Goal: Information Seeking & Learning: Learn about a topic

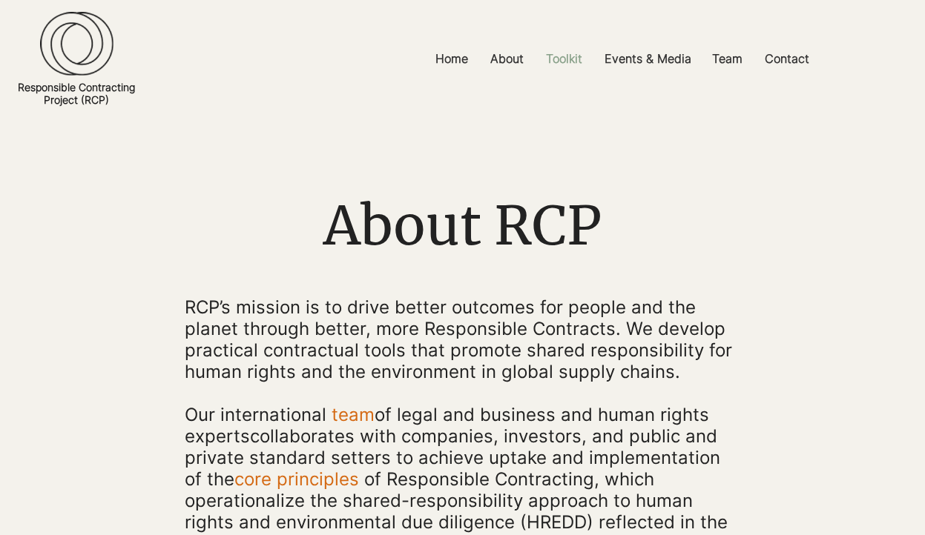
click at [569, 65] on p "Toolkit" at bounding box center [563, 58] width 51 height 33
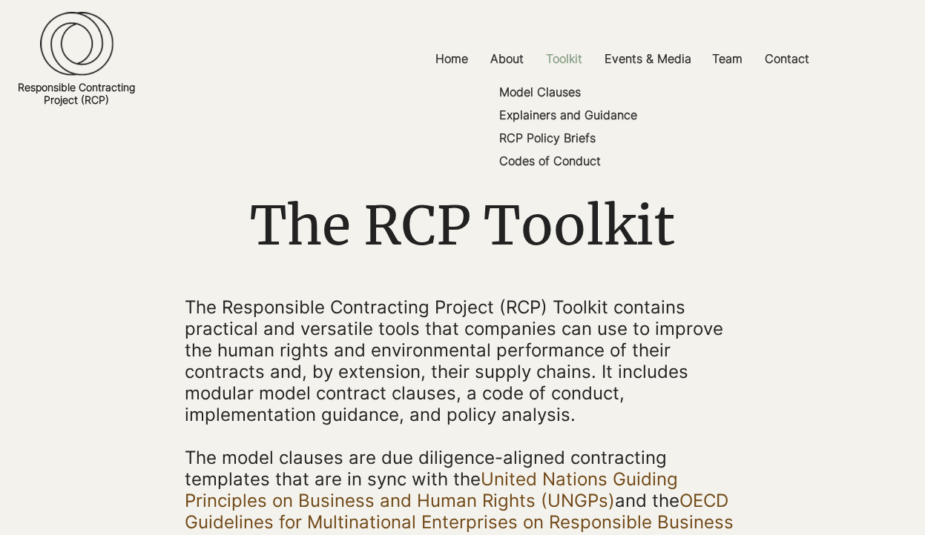
click at [575, 59] on p "Toolkit" at bounding box center [563, 58] width 51 height 33
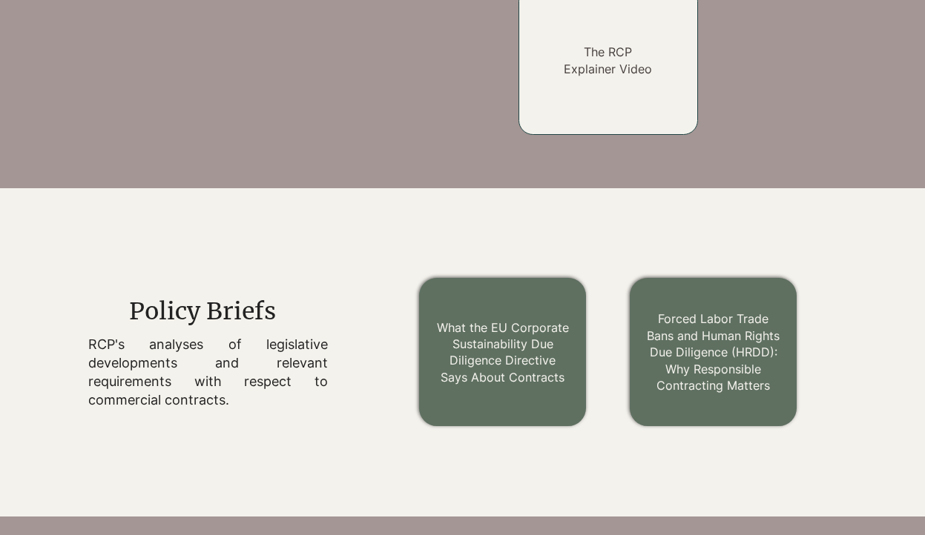
scroll to position [1531, 0]
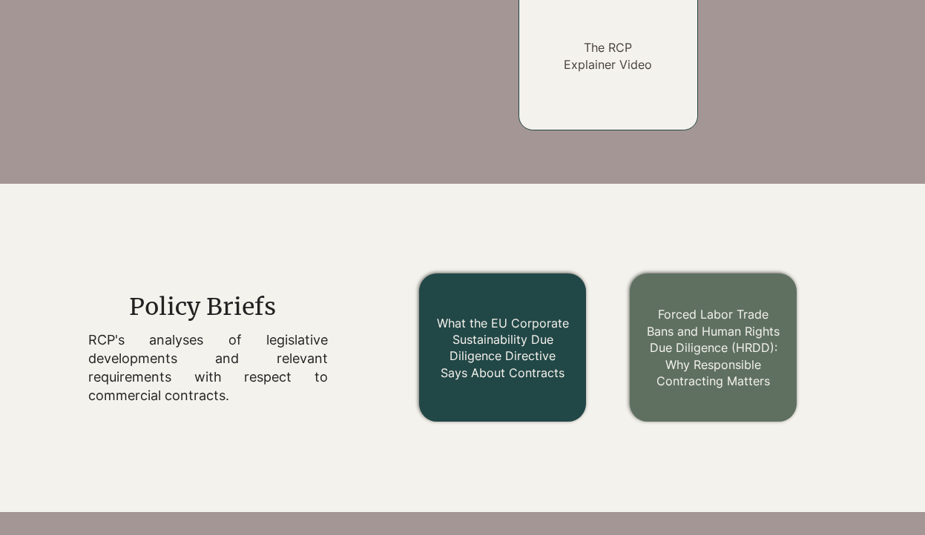
click at [529, 372] on link "What the EU Corporate Sustainability Due Diligence Directive Says About Contrac…" at bounding box center [503, 348] width 132 height 65
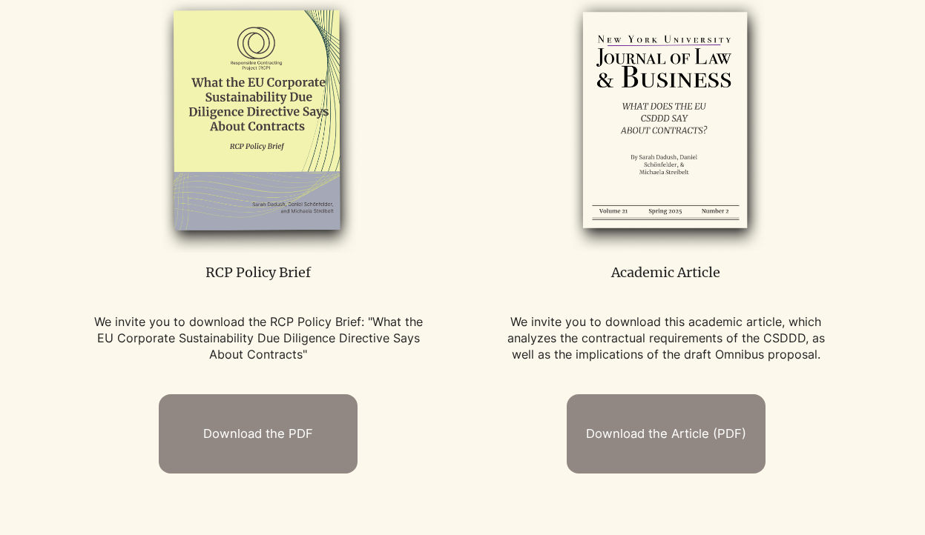
scroll to position [723, 0]
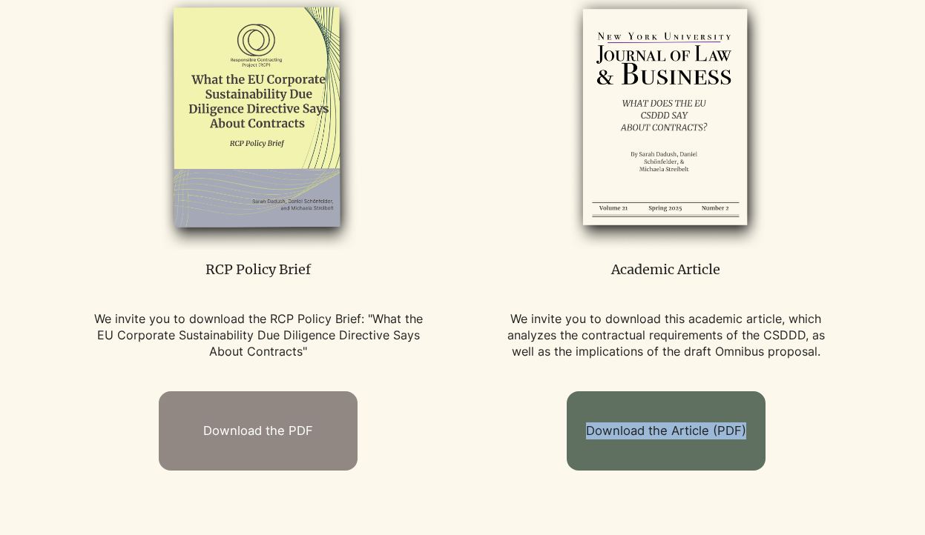
click at [608, 426] on span "Download the Article (PDF)" at bounding box center [666, 431] width 160 height 17
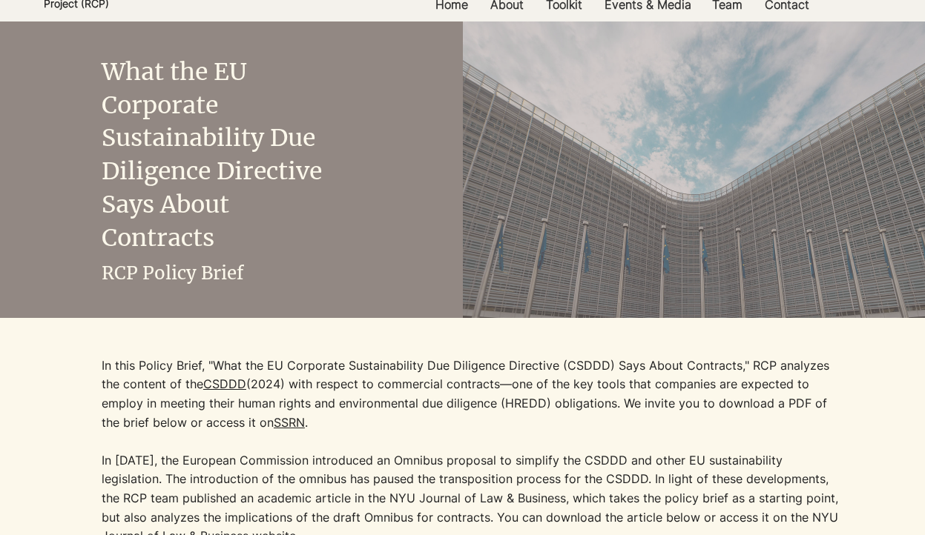
scroll to position [0, 0]
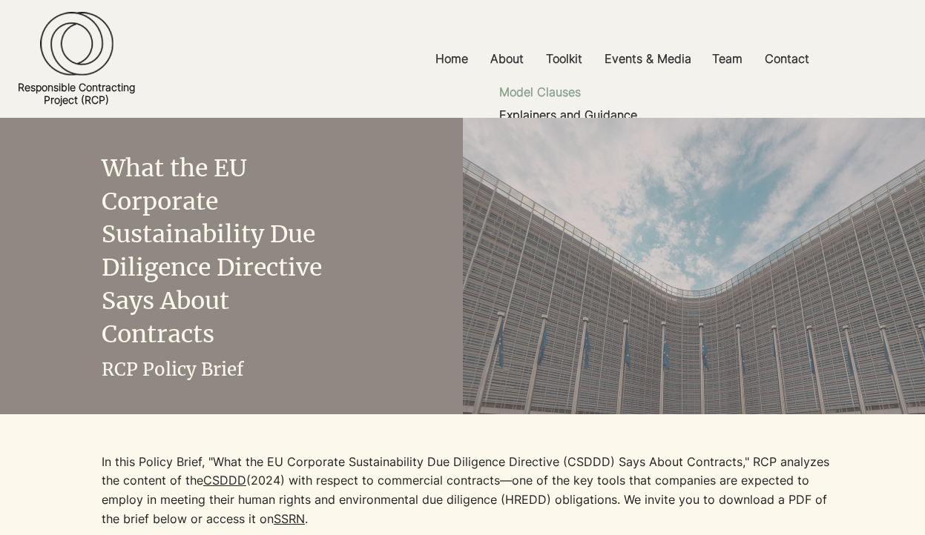
click at [555, 88] on p "Model Clauses" at bounding box center [539, 92] width 93 height 23
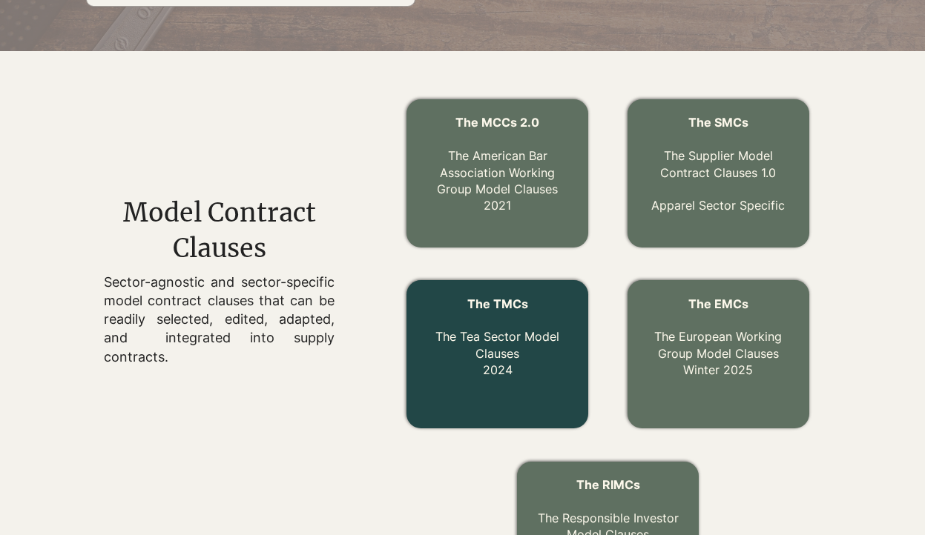
scroll to position [413, 0]
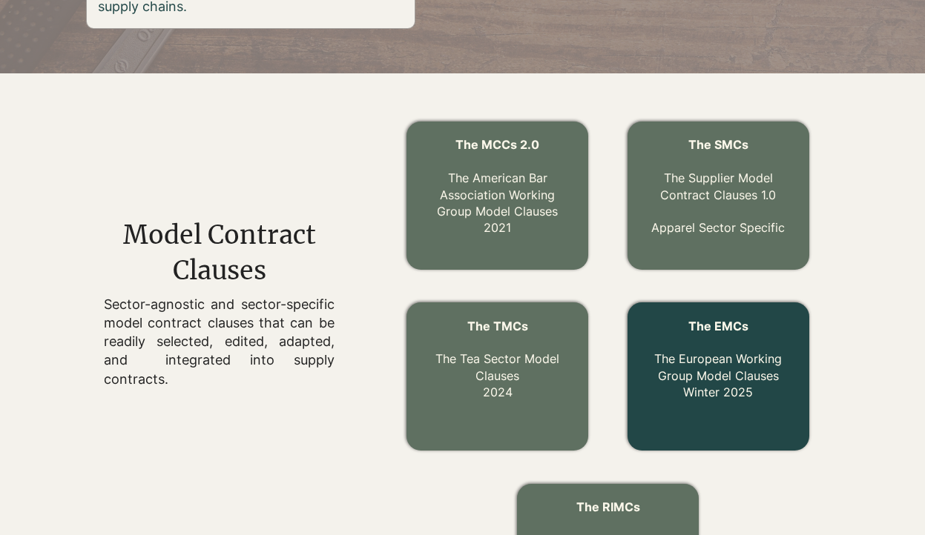
click at [704, 371] on link "The EMCs The European Working Group Model Clauses Winter 2025" at bounding box center [718, 360] width 128 height 82
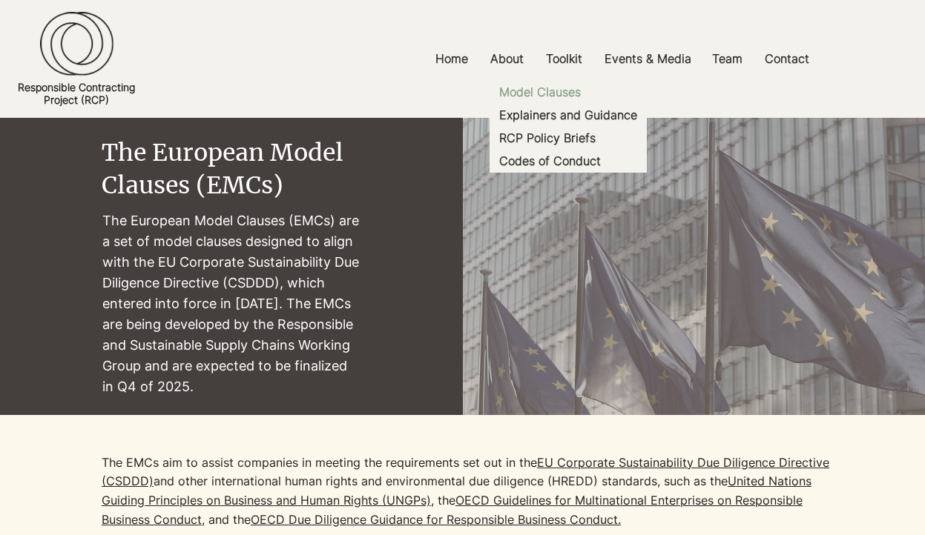
click at [555, 90] on p "Model Clauses" at bounding box center [539, 92] width 93 height 23
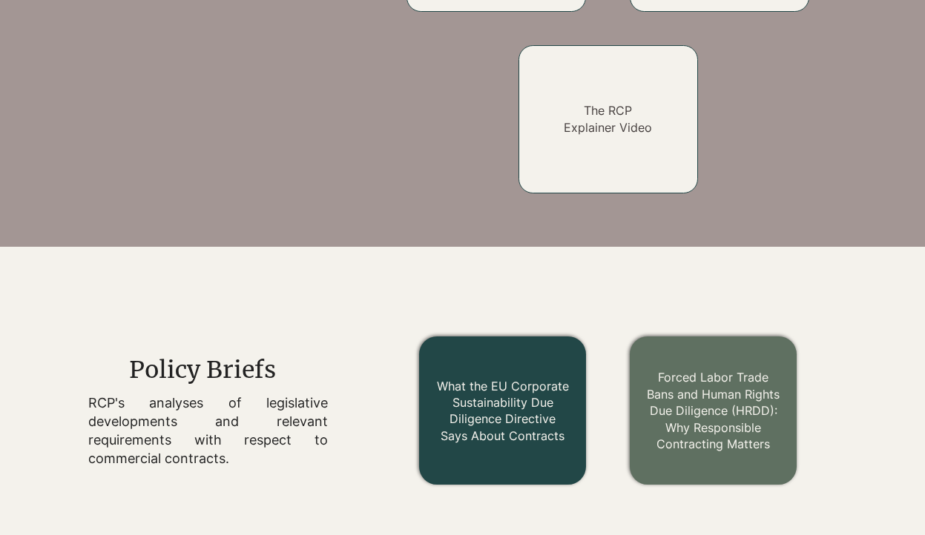
scroll to position [1468, 0]
click at [524, 423] on link "What the EU Corporate Sustainability Due Diligence Directive Says About Contrac…" at bounding box center [503, 410] width 132 height 65
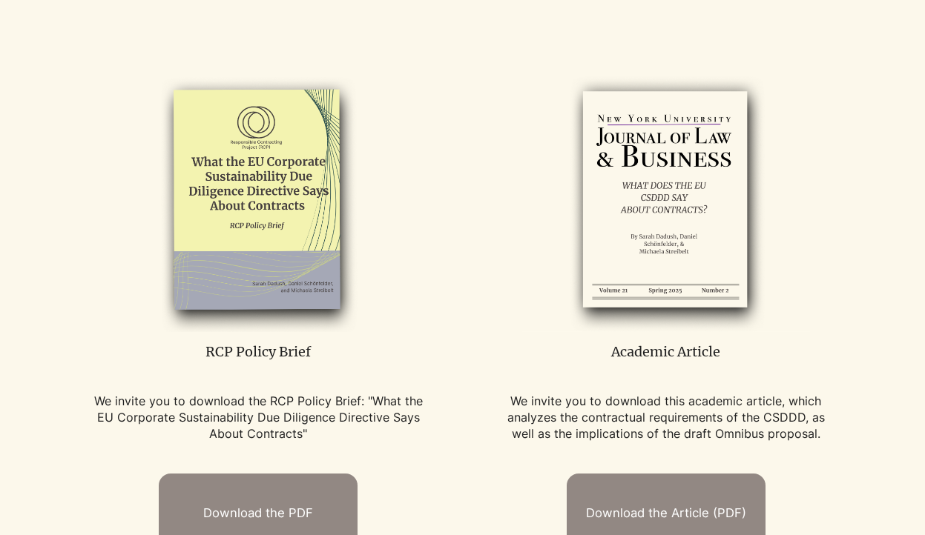
scroll to position [643, 0]
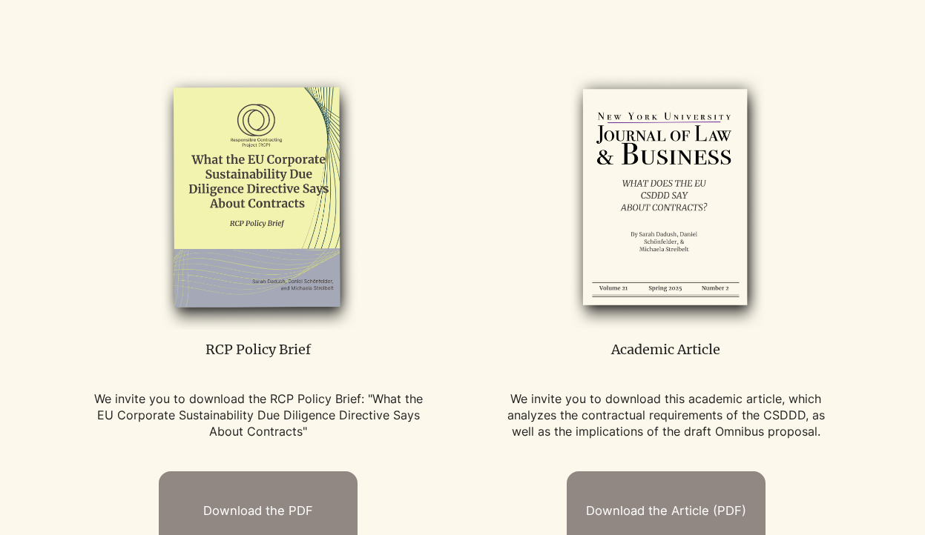
drag, startPoint x: 819, startPoint y: 435, endPoint x: 503, endPoint y: 396, distance: 319.0
click at [503, 396] on p "We invite you to download this academic article, which analyzes the contractual…" at bounding box center [666, 416] width 331 height 50
copy p "We invite you to download this academic article, which analyzes the contractual…"
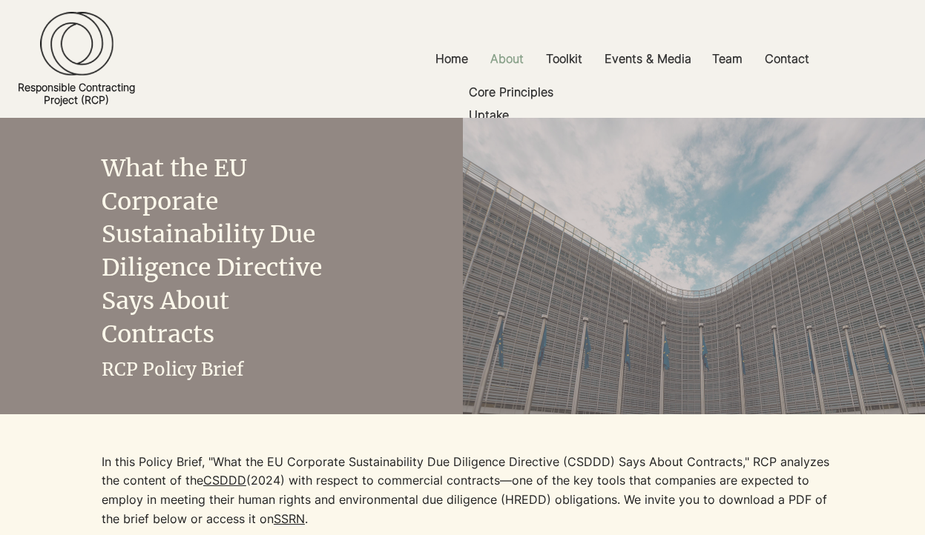
click at [499, 59] on p "About" at bounding box center [507, 58] width 48 height 33
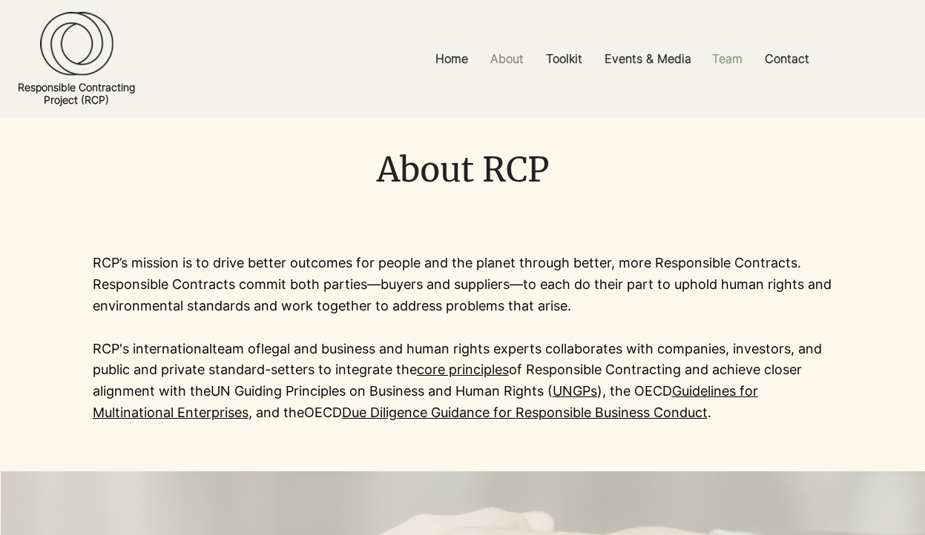
click at [727, 62] on p "Team" at bounding box center [726, 58] width 45 height 33
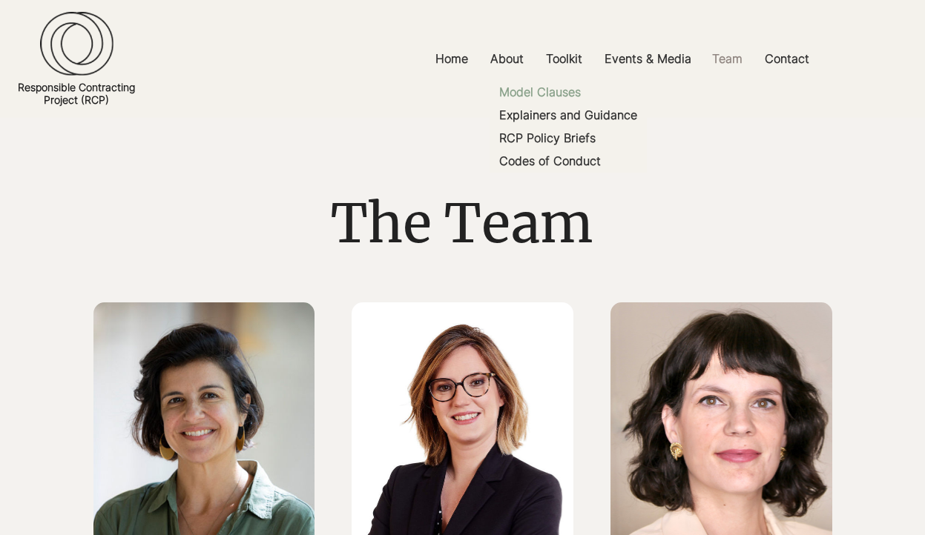
click at [552, 88] on p "Model Clauses" at bounding box center [539, 92] width 93 height 23
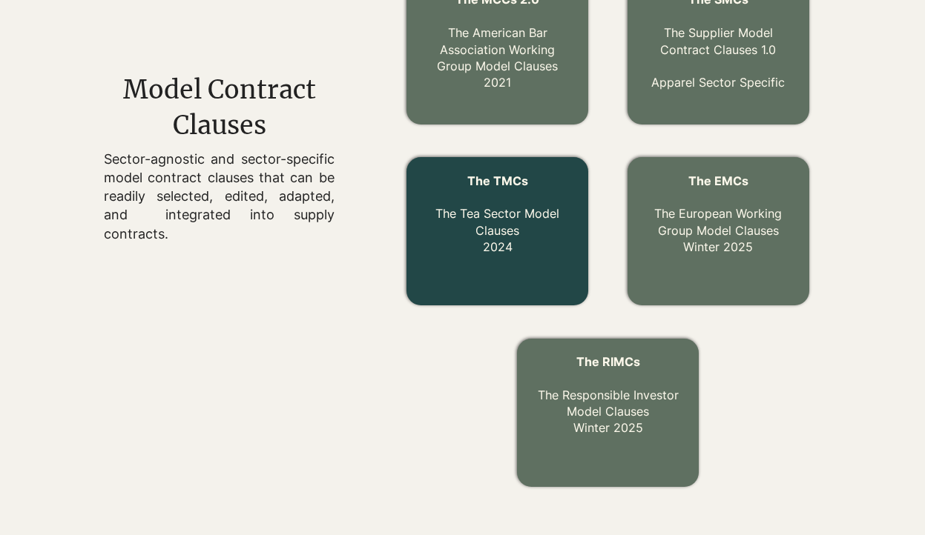
scroll to position [548, 0]
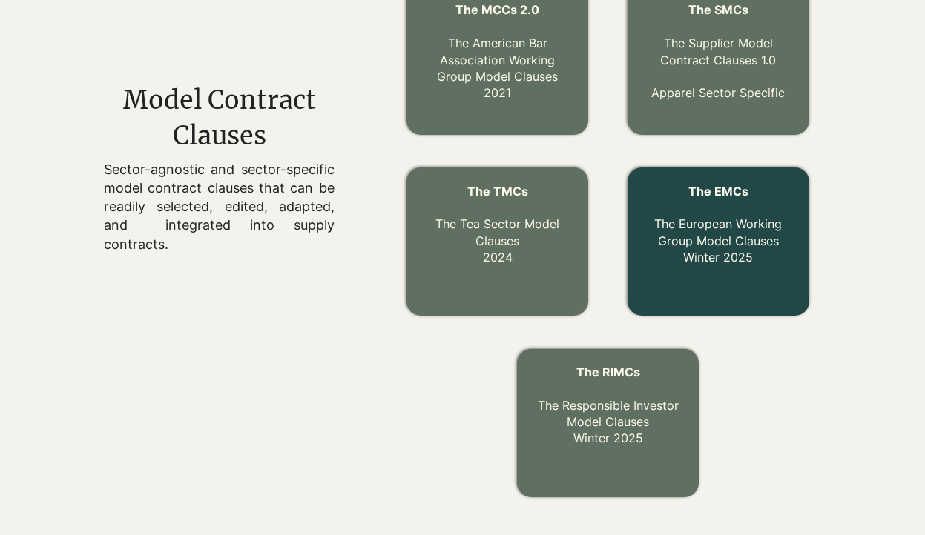
click at [707, 202] on p "The EMCs The European Working Group Model Clauses Winter 2025" at bounding box center [717, 224] width 153 height 83
click at [712, 194] on span "The EMCs" at bounding box center [718, 191] width 60 height 15
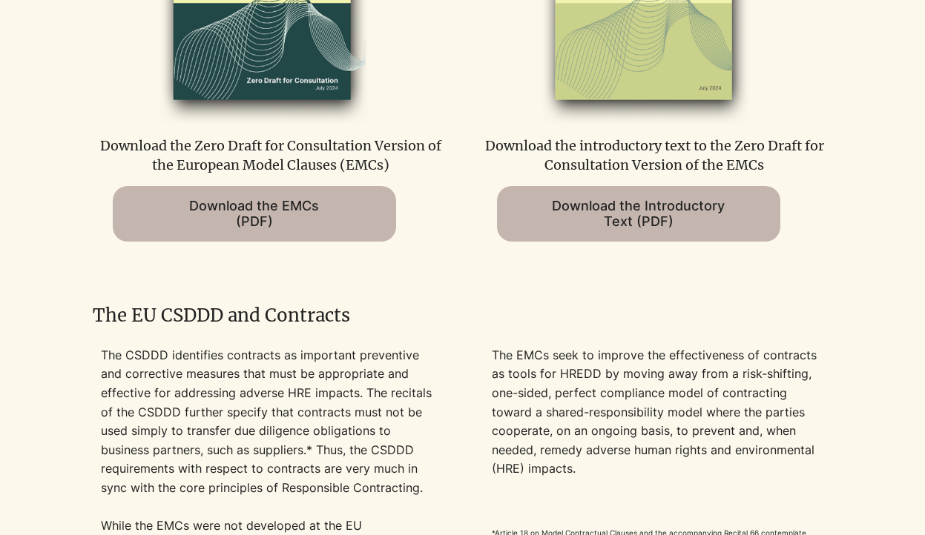
scroll to position [897, 0]
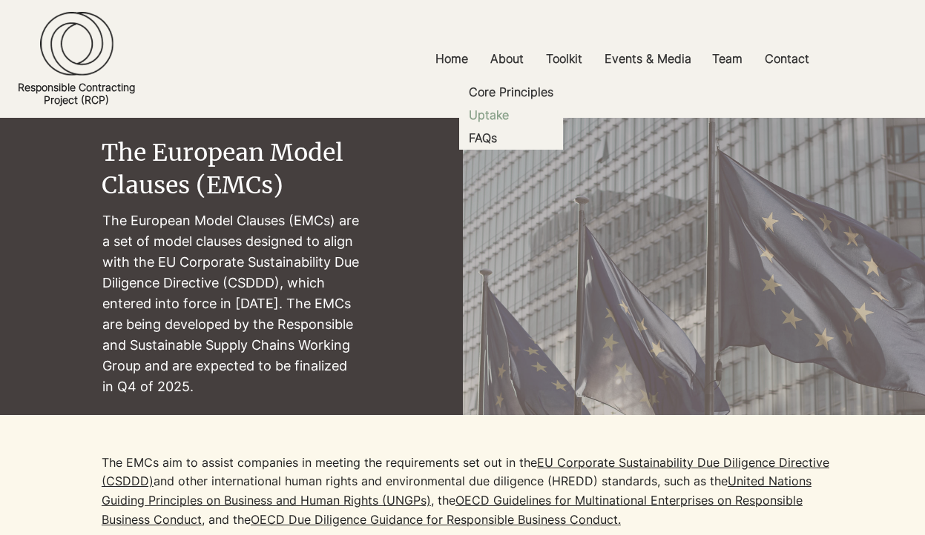
click at [504, 123] on p "Uptake" at bounding box center [489, 115] width 52 height 23
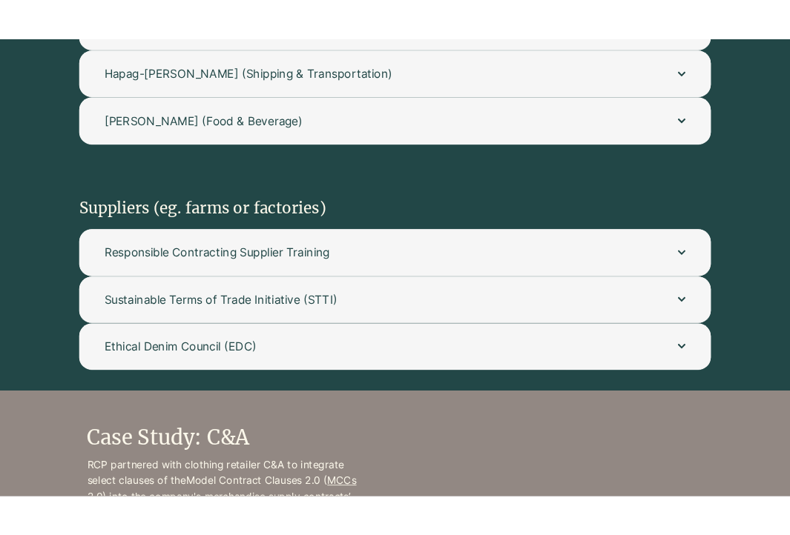
scroll to position [847, 0]
